Goal: Task Accomplishment & Management: Use online tool/utility

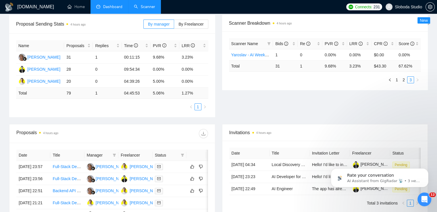
click at [143, 5] on link "Scanner" at bounding box center [144, 6] width 21 height 5
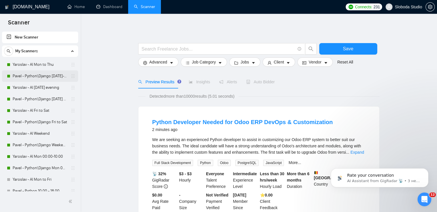
click at [39, 75] on link "Pavel - Python\Django [DATE]-[DATE] 18:00 - 10:00" at bounding box center [40, 75] width 55 height 11
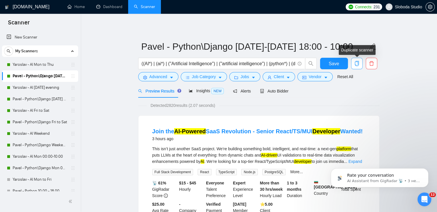
click at [355, 62] on icon "copy" at bounding box center [356, 63] width 4 height 5
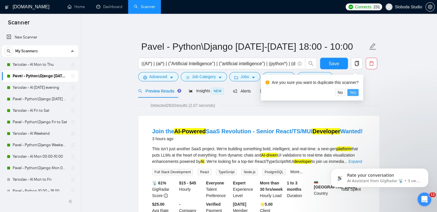
click at [353, 92] on span "Yes" at bounding box center [352, 92] width 7 height 6
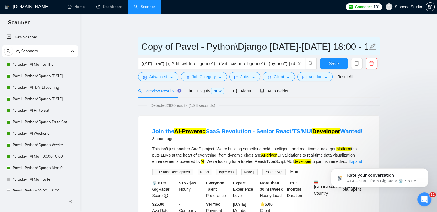
click at [296, 50] on input "Copy of Pavel - Python\Django [DATE]-[DATE] 18:00 - 10:00" at bounding box center [254, 46] width 226 height 14
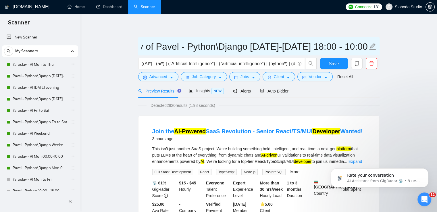
drag, startPoint x: 142, startPoint y: 49, endPoint x: 412, endPoint y: 50, distance: 269.8
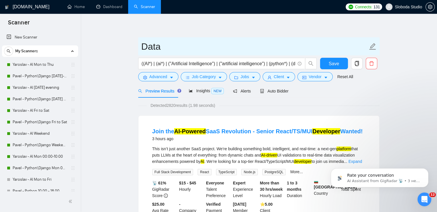
scroll to position [0, 0]
type input "Data Engineer"
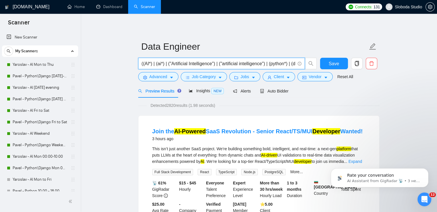
drag, startPoint x: 211, startPoint y: 63, endPoint x: 170, endPoint y: 63, distance: 41.3
click at [170, 63] on input "((AI*) | (ai*) | ("Artificial Intelligence") | ("artificial intelligence") | (p…" at bounding box center [217, 63] width 153 height 7
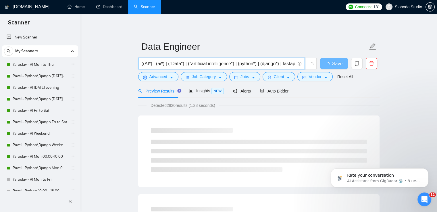
drag, startPoint x: 167, startPoint y: 65, endPoint x: 143, endPoint y: 64, distance: 23.5
click at [143, 64] on input "((AI*) | (ai*) | ("Data") | ("artificial intelligence") | (python*) | (django*)…" at bounding box center [217, 63] width 153 height 7
click at [222, 65] on input "(("Data") | ("artificial intelligence") | (python*) | (django*) | fastapi | Fas…" at bounding box center [217, 63] width 153 height 7
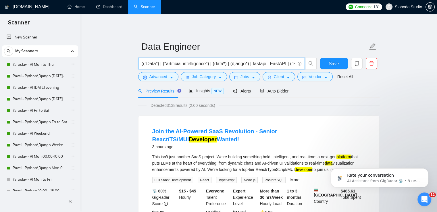
click at [236, 63] on input "(("Data") | ("artificial intelligence") | (data*) | (django*) | fastapi | FastA…" at bounding box center [217, 63] width 153 height 7
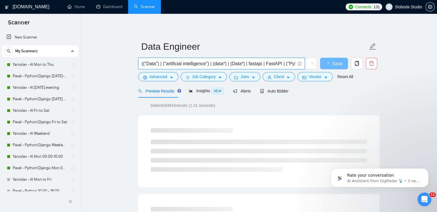
drag, startPoint x: 212, startPoint y: 64, endPoint x: 162, endPoint y: 65, distance: 50.0
click at [162, 65] on input "(("Data") | ("artificial intelligence") | (data*) | (Data*) | fastapi | FastAPI…" at bounding box center [217, 63] width 153 height 7
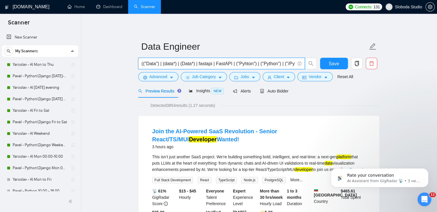
drag, startPoint x: 194, startPoint y: 64, endPoint x: 284, endPoint y: 62, distance: 89.9
click at [284, 62] on input "(("Data") | (data*) | (Data*) | fastapi | FastAPI | ("Pyhton") | ("Python") | (…" at bounding box center [217, 63] width 153 height 7
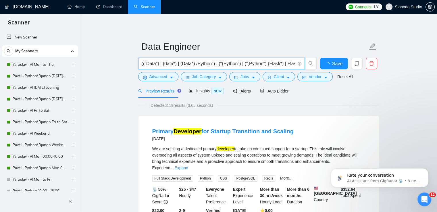
drag, startPoint x: 284, startPoint y: 63, endPoint x: 194, endPoint y: 64, distance: 89.8
click at [194, 64] on input "(("Data") | (data*) | (Data*) /Python") | ("(Python") | (",Python") (Flask*) | …" at bounding box center [217, 63] width 153 height 7
drag, startPoint x: 231, startPoint y: 64, endPoint x: 222, endPoint y: 63, distance: 9.2
click at [222, 63] on input "(("Data") | (data*) | (Data*) Flask)) ((develop*) | programmer | expert | engin…" at bounding box center [217, 63] width 153 height 7
click at [216, 62] on input "(("Data") | (data*) | (Data*) Flask)) ((develop*) | programmer | expert | engin…" at bounding box center [217, 63] width 153 height 7
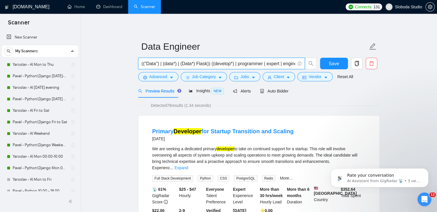
drag, startPoint x: 204, startPoint y: 63, endPoint x: 195, endPoint y: 63, distance: 9.2
click at [195, 63] on input "(("Data") | (data*) | (Data*) Flask)) ((develop*) | programmer | expert | engin…" at bounding box center [217, 63] width 153 height 7
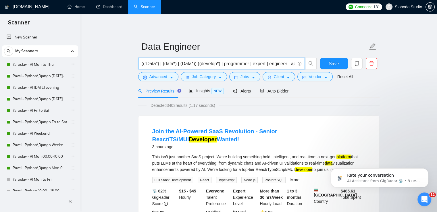
click at [234, 65] on input "(("Data") | (data*) | (Data*)) ((develop*) | programmer | expert | engineer | a…" at bounding box center [217, 63] width 153 height 7
drag, startPoint x: 263, startPoint y: 63, endPoint x: 200, endPoint y: 64, distance: 63.7
click at [200, 64] on input "(("Data") | (data*) | (Data*)) ((develop*) | programmer | expert | engineer | a…" at bounding box center [217, 63] width 153 height 7
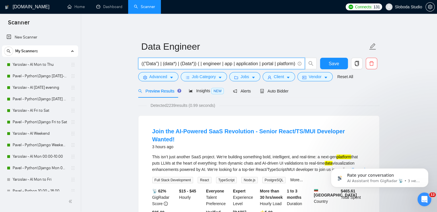
drag, startPoint x: 293, startPoint y: 64, endPoint x: 224, endPoint y: 64, distance: 69.2
click at [224, 64] on input "(("Data") | (data*) | (Data*)) ( | engineer | app | application | portal | plat…" at bounding box center [217, 63] width 153 height 7
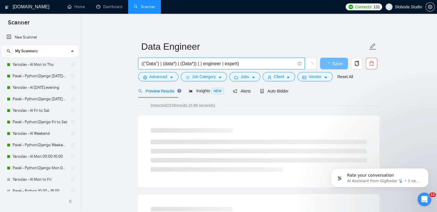
click at [202, 64] on input "(("Data") | (data*) | (Data*)) ( | engineer | expert)" at bounding box center [217, 63] width 153 height 7
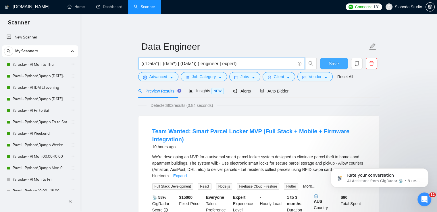
click at [334, 63] on span "Save" at bounding box center [333, 63] width 10 height 7
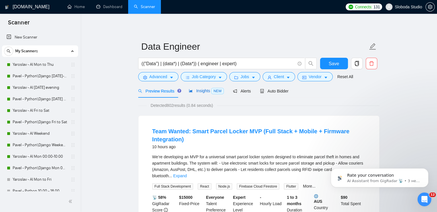
click at [201, 91] on span "Insights NEW" at bounding box center [206, 90] width 35 height 5
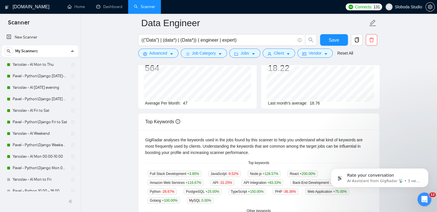
scroll to position [29, 0]
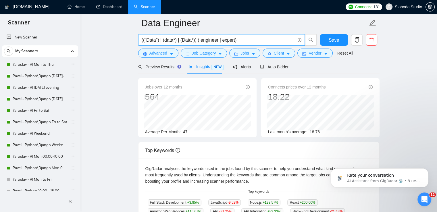
click at [155, 40] on input "(("Data") | (data*) | (Data*)) ( engineer | expert)" at bounding box center [217, 39] width 153 height 7
drag, startPoint x: 193, startPoint y: 39, endPoint x: 183, endPoint y: 40, distance: 10.1
click at [183, 40] on input "(("Data Engineer") | (data*) | (Data*)) ( engineer | expert)" at bounding box center [217, 39] width 153 height 7
click at [183, 42] on input "(("Data Engineer") | (data engineer) | (Data*)) ( engineer | expert)" at bounding box center [217, 39] width 153 height 7
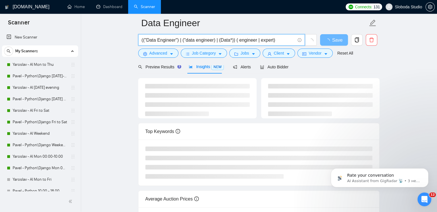
click at [212, 41] on input "(("Data Engineer") | ("data engineer) | (Data*)) ( engineer | expert)" at bounding box center [217, 39] width 153 height 7
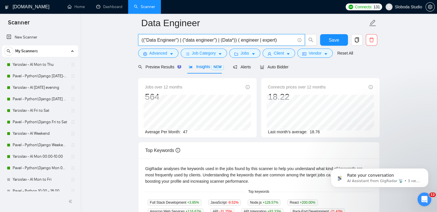
drag, startPoint x: 259, startPoint y: 40, endPoint x: 230, endPoint y: 40, distance: 28.7
click at [230, 40] on input "(("Data Engineer") | ("data engineer") | (Data*)) ( engineer | expert)" at bounding box center [217, 39] width 153 height 7
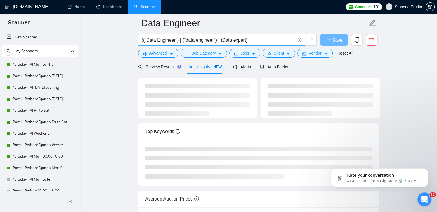
click at [221, 40] on input "(("Data Engineer") | ("data engineer") | (Data expert)" at bounding box center [217, 39] width 153 height 7
click at [245, 41] on input "(("Data Engineer") | ("data engineer") | ("Data expert)" at bounding box center [217, 39] width 153 height 7
click at [235, 40] on input "(("Data Engineer") | ("data engineer") | ("Data expert")" at bounding box center [217, 39] width 153 height 7
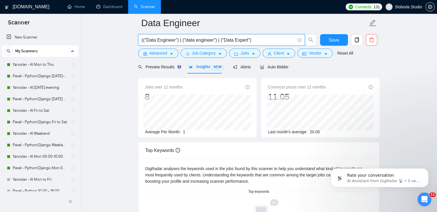
click at [144, 40] on input "(("Data Engineer") | ("data engineer") | ("Data Expert")" at bounding box center [217, 39] width 153 height 7
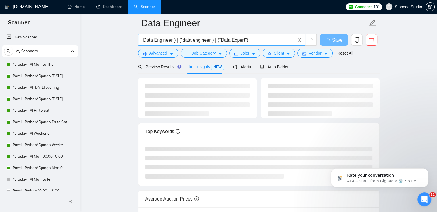
click at [175, 38] on input ""Data Engineer") | ("data engineer") | ("Data Expert")" at bounding box center [217, 39] width 153 height 7
click at [178, 40] on input ""Data Engineer" | ("data engineer") | ("Data Expert")" at bounding box center [217, 39] width 153 height 7
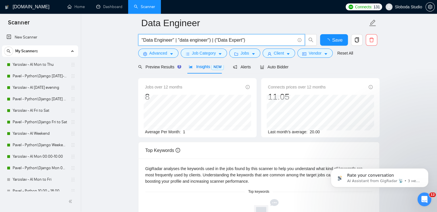
click at [209, 38] on input ""Data Engineer" | "data engineer") | ("Data Expert")" at bounding box center [217, 39] width 153 height 7
click at [214, 40] on input ""Data Engineer" | "data engineer" | ("Data Expert")" at bounding box center [217, 39] width 153 height 7
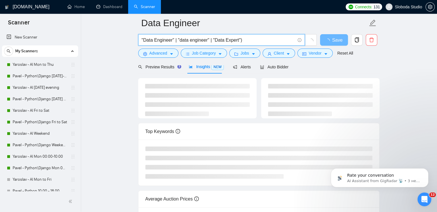
click at [251, 41] on input ""Data Engineer" | "data engineer" | "Data Expert")" at bounding box center [217, 39] width 153 height 7
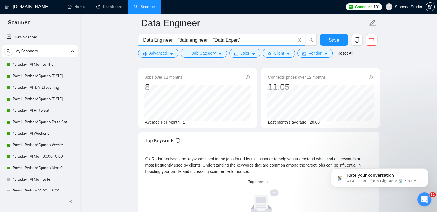
scroll to position [0, 0]
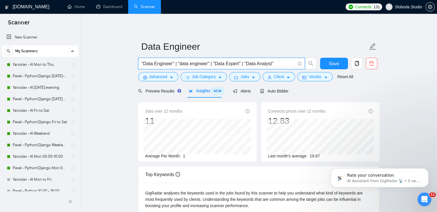
drag, startPoint x: 240, startPoint y: 64, endPoint x: 212, endPoint y: 63, distance: 27.6
click at [212, 63] on input ""Data Engineer" | "data engineer" | "Data Expert" | "Data Analyst"" at bounding box center [217, 63] width 153 height 7
click at [240, 63] on input ""Data Engineer" | "data engineer" | "Data Expert" | "Data Analyst"" at bounding box center [217, 63] width 153 height 7
paste input ""Data Expert""
click at [239, 64] on input ""Data Engineer" | "data engineer" | "Data Expert" "Data Expert" | "Data Analyst"" at bounding box center [217, 63] width 153 height 7
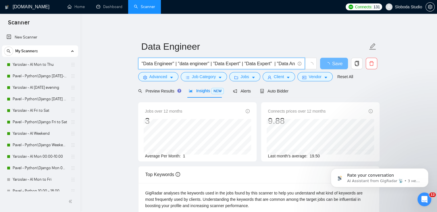
click at [247, 63] on input ""Data Engineer" | "data engineer" | "Data Expert" | "Data Expert" | "Data Analy…" at bounding box center [217, 63] width 153 height 7
click at [257, 63] on input ""Data Engineer" | "data engineer" | "Data Expert" | "data Expert" | "Data Analy…" at bounding box center [217, 63] width 153 height 7
click at [272, 64] on input ""Data Engineer" | "data engineer" | "Data Expert" | "data expert" | "Data Analy…" at bounding box center [217, 63] width 153 height 7
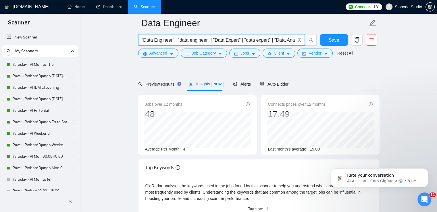
scroll to position [29, 0]
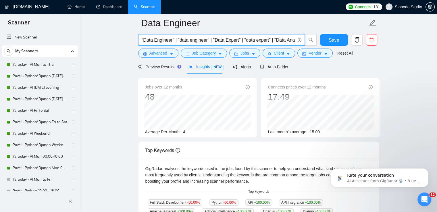
click at [212, 39] on input ""Data Engineer" | "data engineer" | "Data Expert" | "data expert" | "Data Analy…" at bounding box center [217, 39] width 153 height 7
drag, startPoint x: 173, startPoint y: 39, endPoint x: 141, endPoint y: 40, distance: 31.9
click at [141, 40] on input ""Data Engineer" | "data engineer" | "Data Expert" | "data expert" | "Data Analy…" at bounding box center [217, 39] width 153 height 7
click at [212, 38] on input ""Data Engineer" | "data engineer" | "Data Expert" | "data expert" | "Data Analy…" at bounding box center [217, 39] width 153 height 7
paste input "ngineer""Data E"
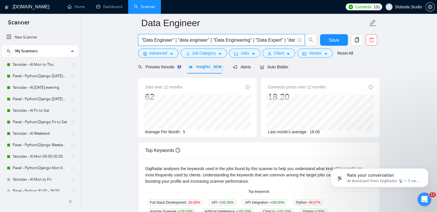
drag, startPoint x: 253, startPoint y: 40, endPoint x: 212, endPoint y: 39, distance: 41.1
click at [212, 39] on input ""Data Engineer" | "data engineer" | "Data Engineering" | "Data Expert" | "data …" at bounding box center [217, 39] width 153 height 7
click at [254, 39] on input ""Data Engineer" | "data engineer" | "Data Engineering" | "Data Expert" | "data …" at bounding box center [217, 39] width 153 height 7
paste input "ngineering" |"Data E"
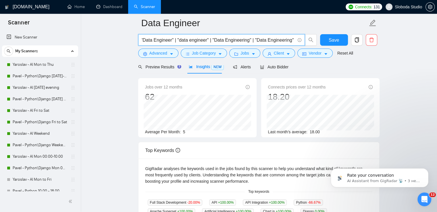
click at [257, 40] on input ""Data Engineer" | "data engineer" | "Data Engineering" | "Data Engineering" |"D…" at bounding box center [217, 39] width 153 height 7
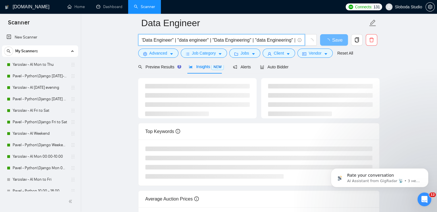
click at [268, 38] on input ""Data Engineer" | "data engineer" | "Data Engineering" | "data Engineering" |"D…" at bounding box center [217, 39] width 153 height 7
click at [294, 40] on input ""Data Engineer" | "data engineer" | "Data Engineering" | "data engineering" |"D…" at bounding box center [217, 39] width 153 height 7
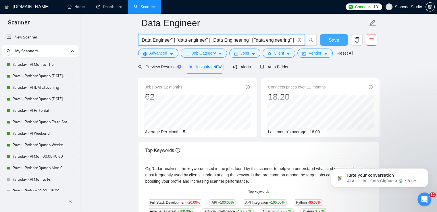
type input ""Data Engineer" | "data engineer" | "Data Engineering" | "data engineering" | "…"
click at [336, 41] on span "Save" at bounding box center [333, 39] width 10 height 7
